Goal: Find contact information: Find contact information

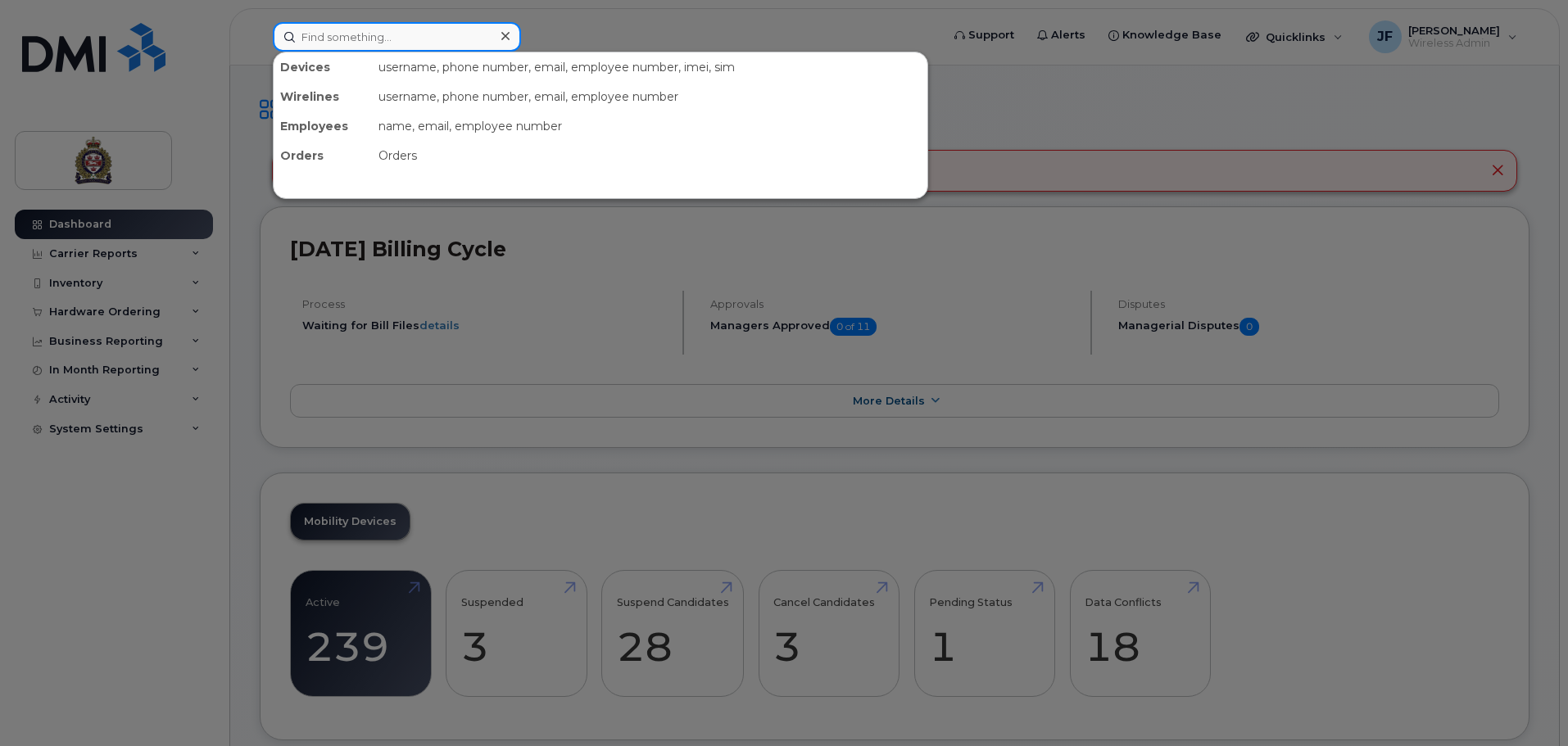
click at [370, 43] on input at bounding box center [396, 37] width 248 height 29
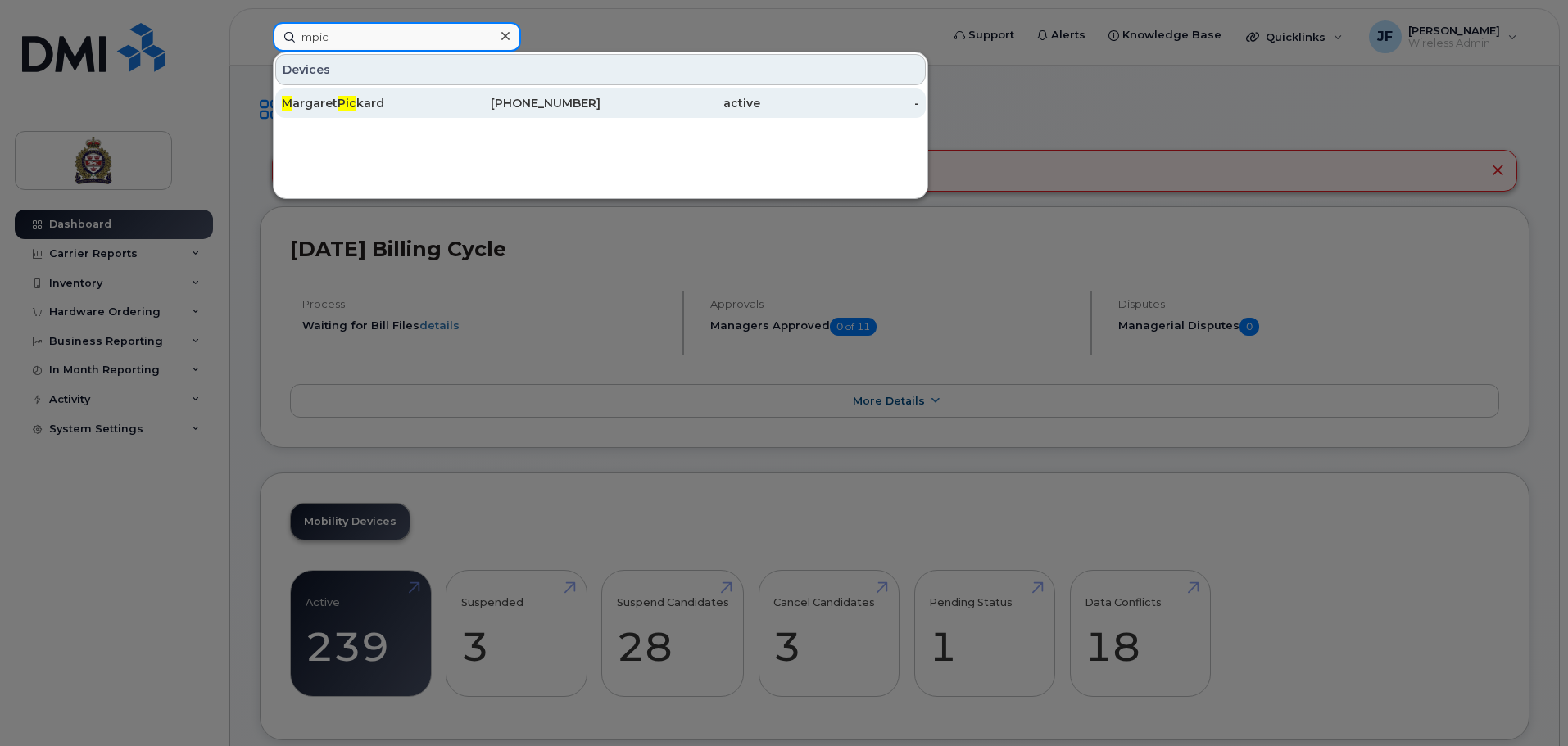
type input "mpic"
click at [366, 103] on div "M argaret Pic kard" at bounding box center [361, 103] width 159 height 17
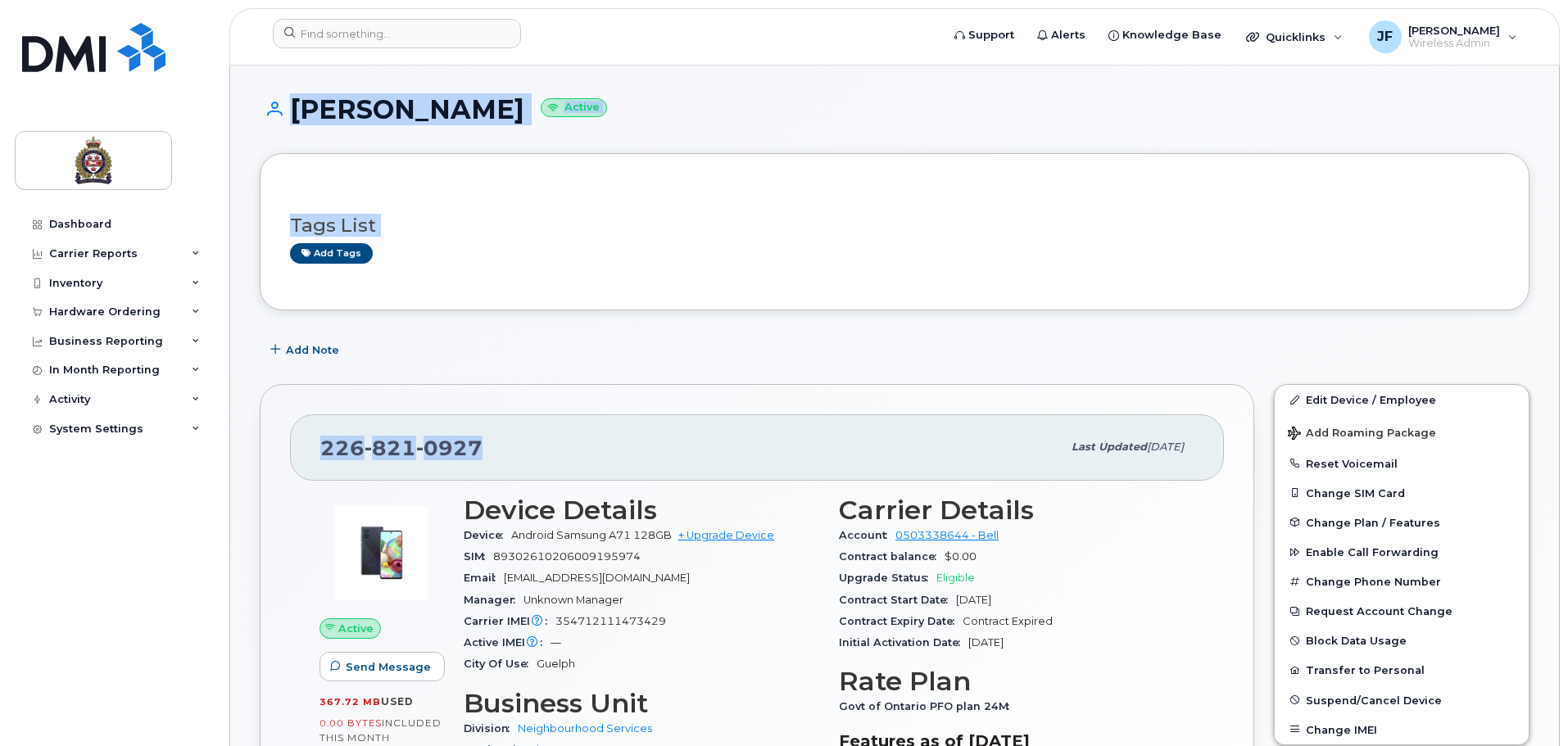
drag, startPoint x: 529, startPoint y: 444, endPoint x: 219, endPoint y: 481, distance: 312.2
click at [597, 461] on div "[PHONE_NUMBER]" at bounding box center [691, 446] width 741 height 34
drag, startPoint x: 529, startPoint y: 445, endPoint x: 303, endPoint y: 438, distance: 226.1
click at [303, 438] on div "[PHONE_NUMBER] Last updated [DATE]" at bounding box center [756, 447] width 934 height 66
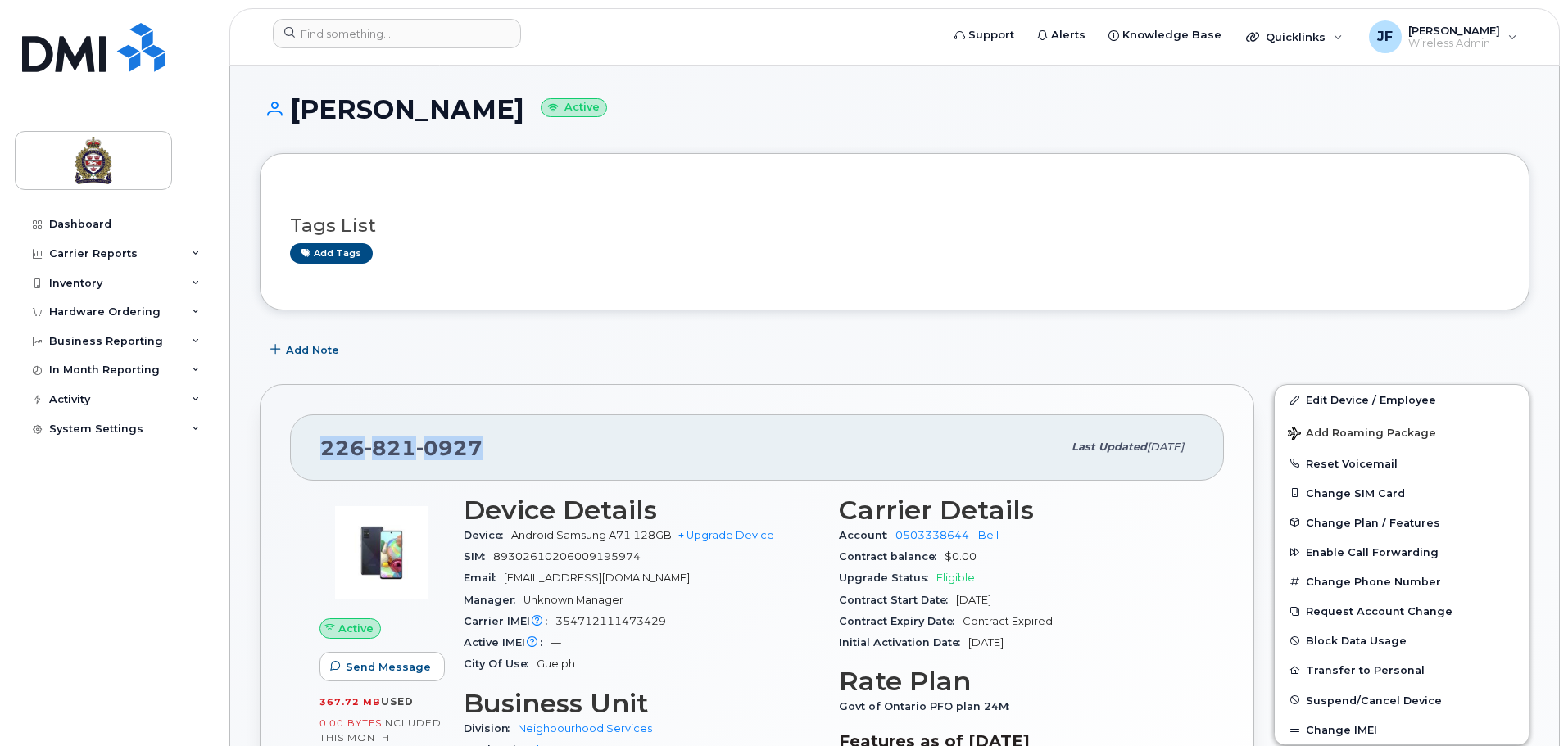
copy span "[PHONE_NUMBER]"
